Goal: Obtain resource: Download file/media

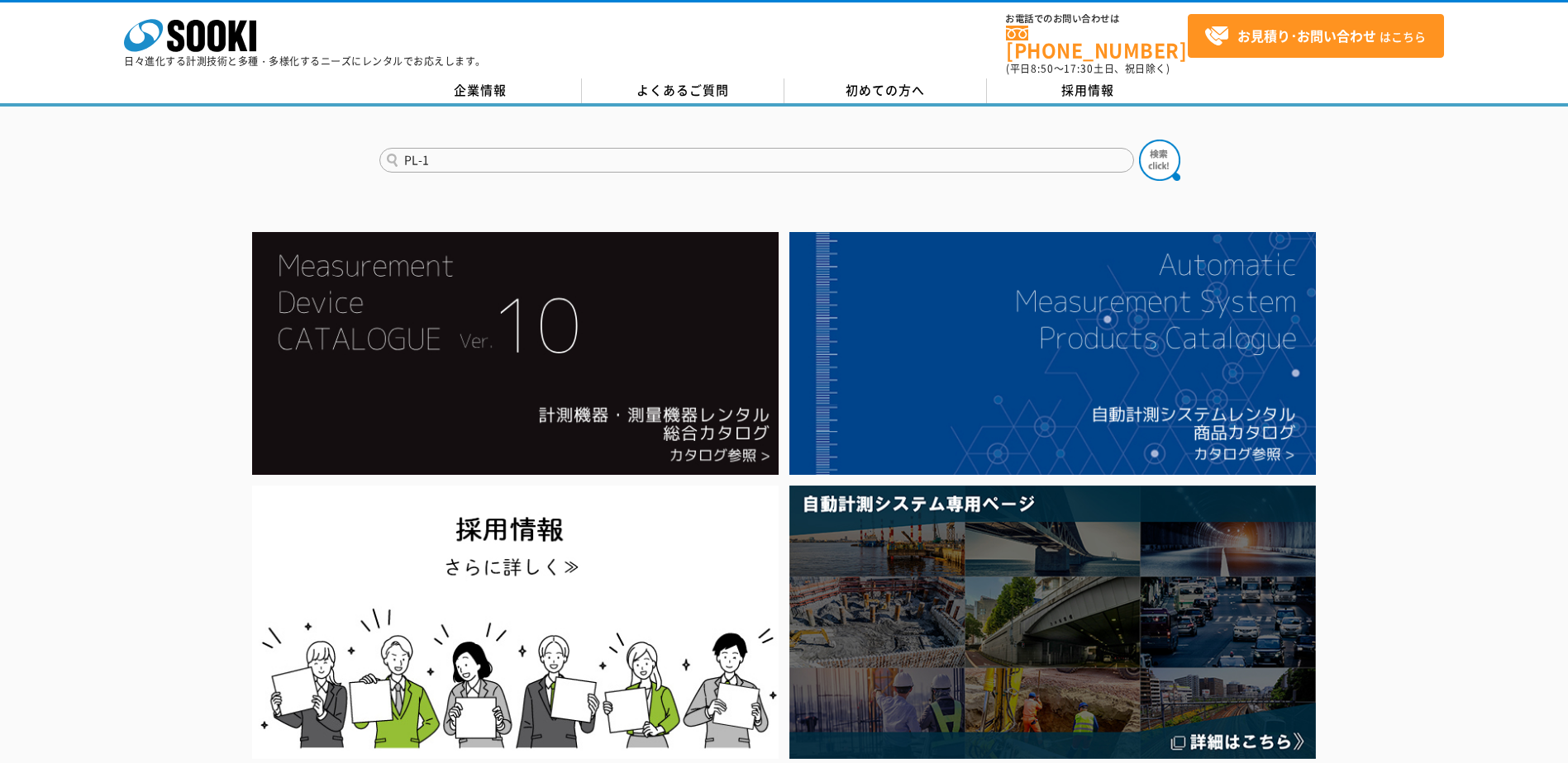
type input "PL-1"
click at [1138, 140] on button at bounding box center [1159, 160] width 42 height 42
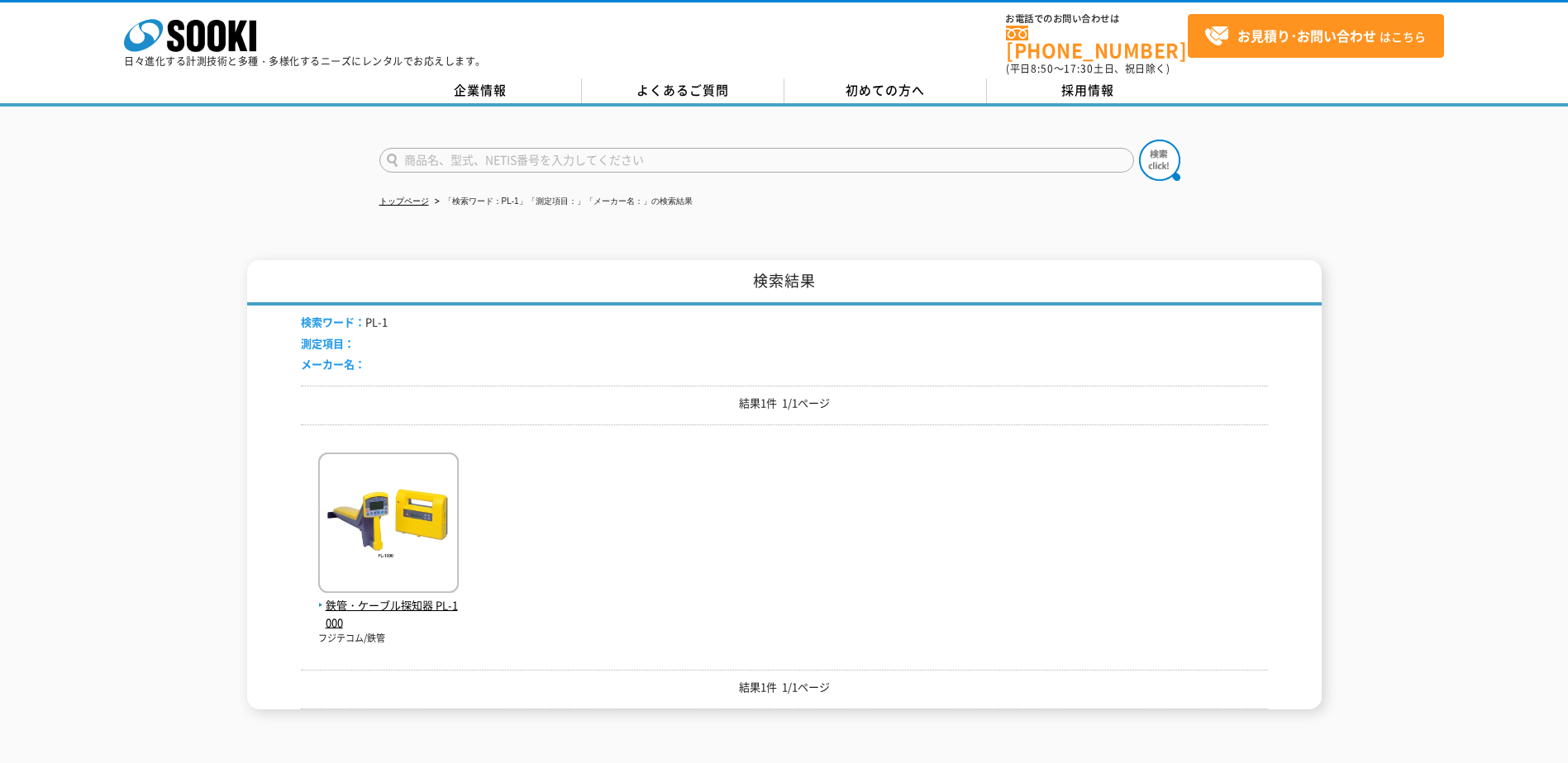
click at [458, 152] on input "text" at bounding box center [756, 160] width 755 height 25
click at [456, 148] on input "PL1" at bounding box center [756, 160] width 755 height 25
click at [357, 147] on div "PL1" at bounding box center [784, 146] width 1568 height 79
type input "h"
type input "a"
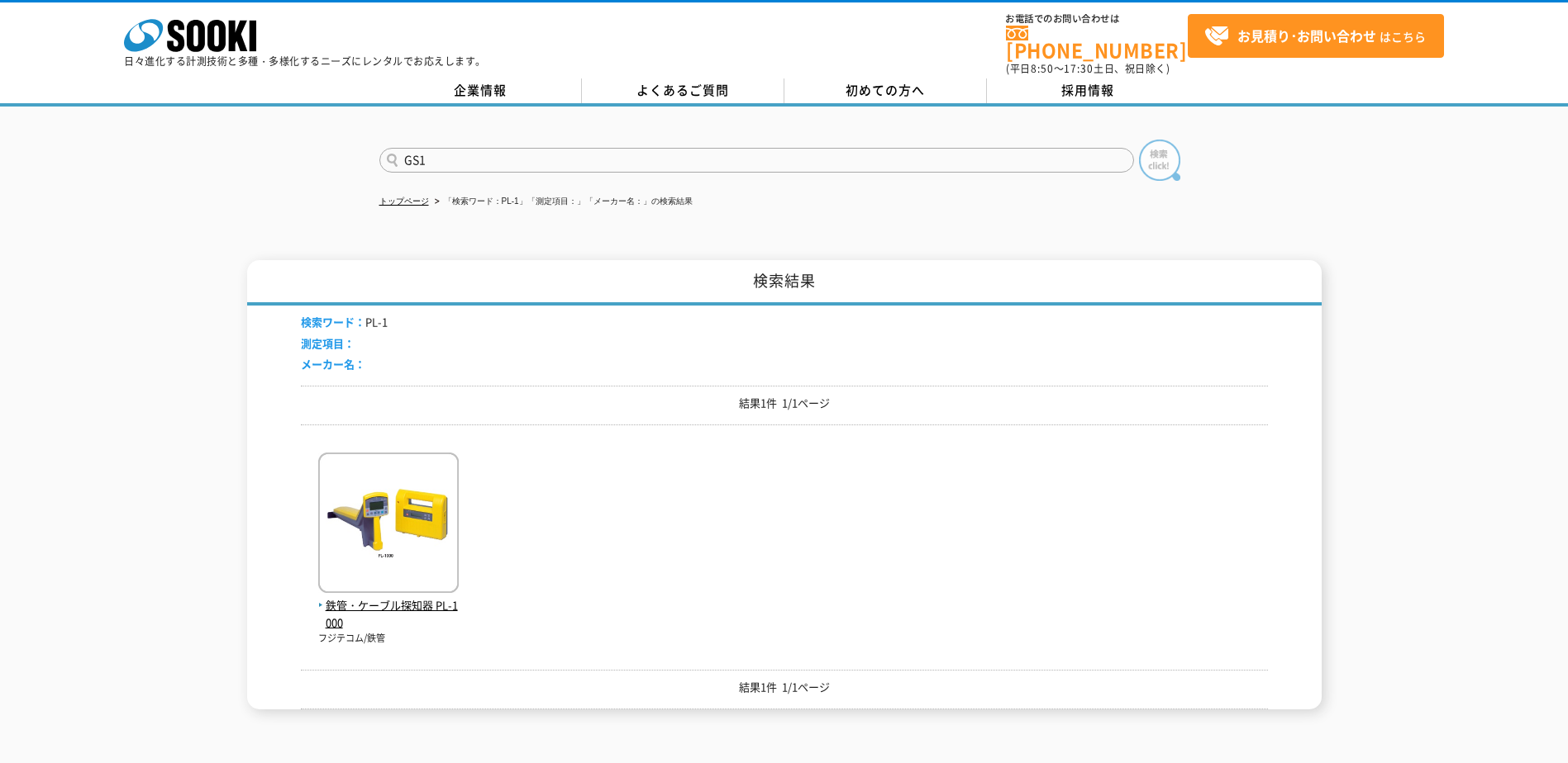
type input "GS1"
click at [1160, 147] on img at bounding box center [1159, 160] width 42 height 42
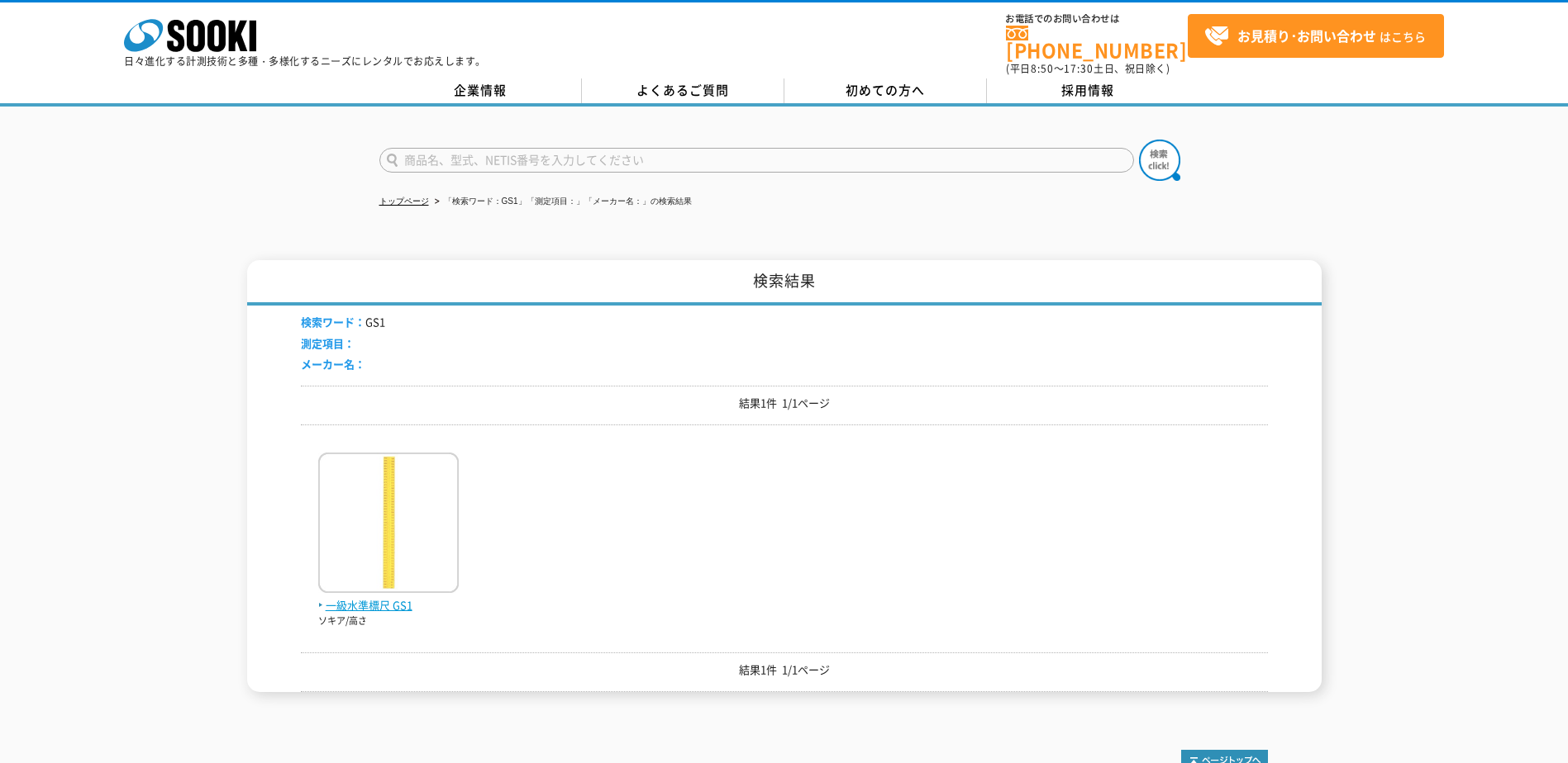
click at [396, 600] on span "一級水準標尺 GS1" at bounding box center [388, 606] width 140 height 17
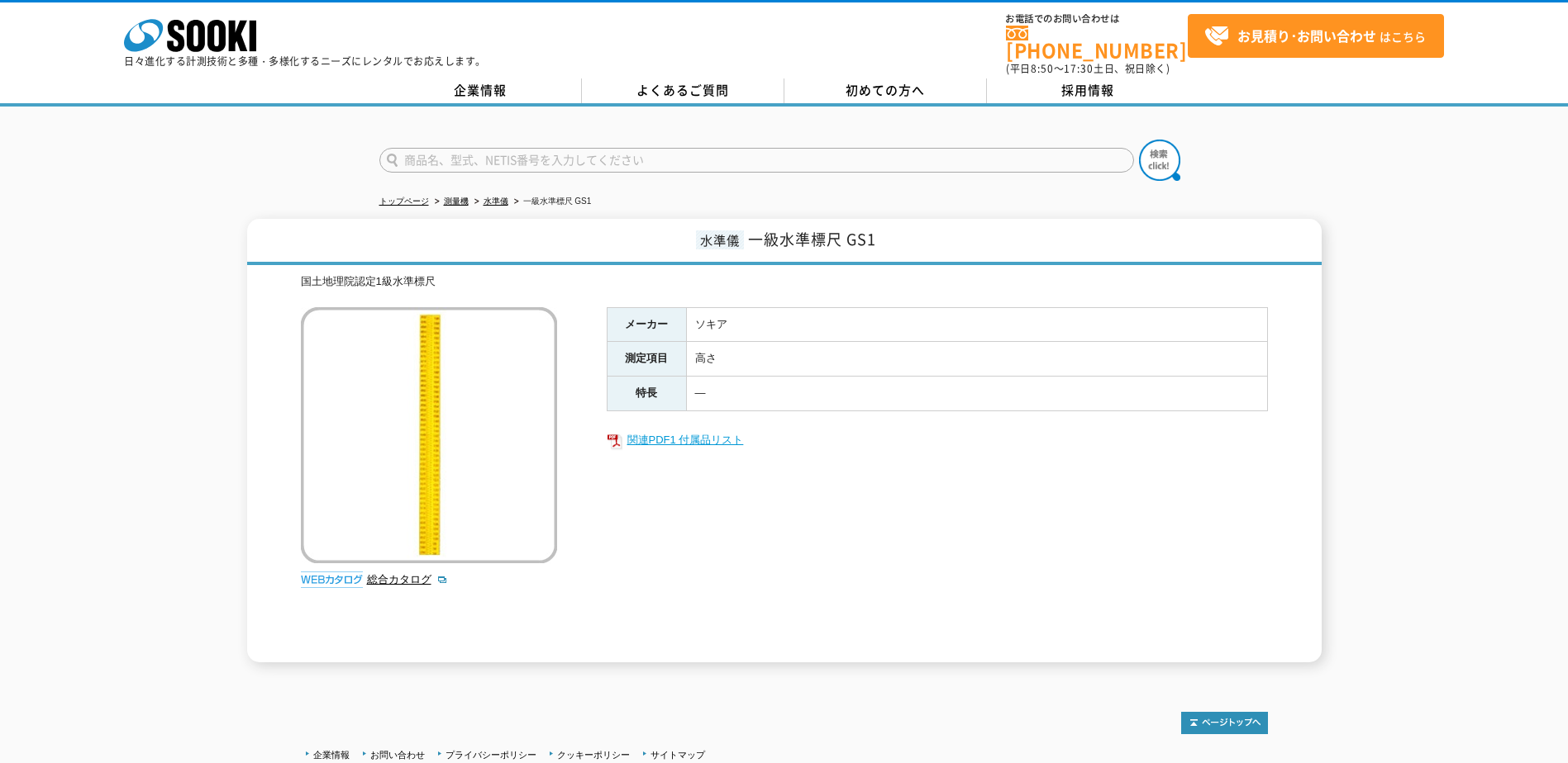
click at [666, 429] on link "関連PDF1 付属品リスト" at bounding box center [936, 440] width 661 height 21
click at [962, 379] on td "―" at bounding box center [976, 394] width 581 height 35
click at [938, 325] on td "ソキア" at bounding box center [976, 324] width 581 height 35
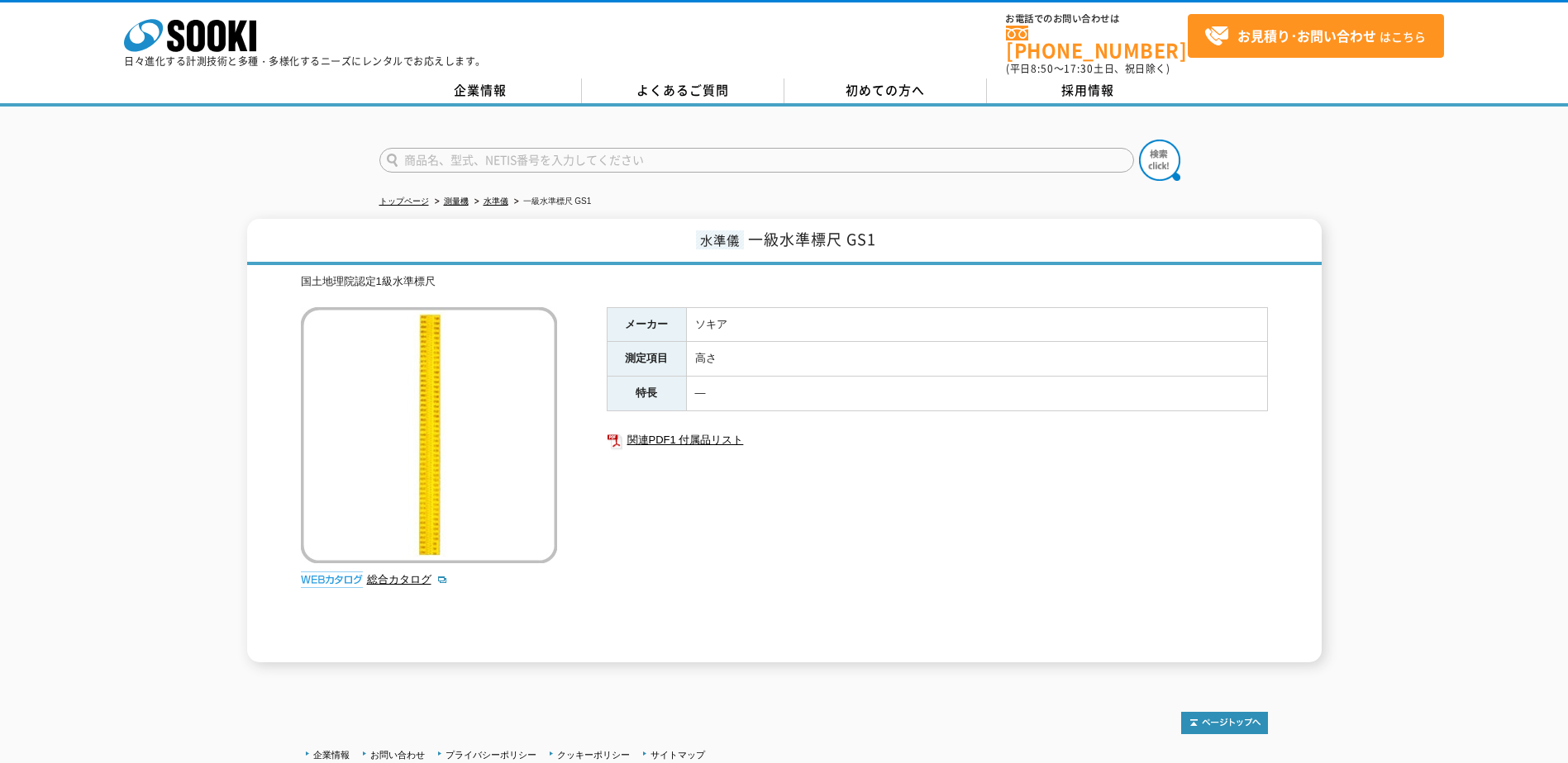
click at [936, 323] on td "ソキア" at bounding box center [976, 324] width 581 height 35
